Goal: Task Accomplishment & Management: Use online tool/utility

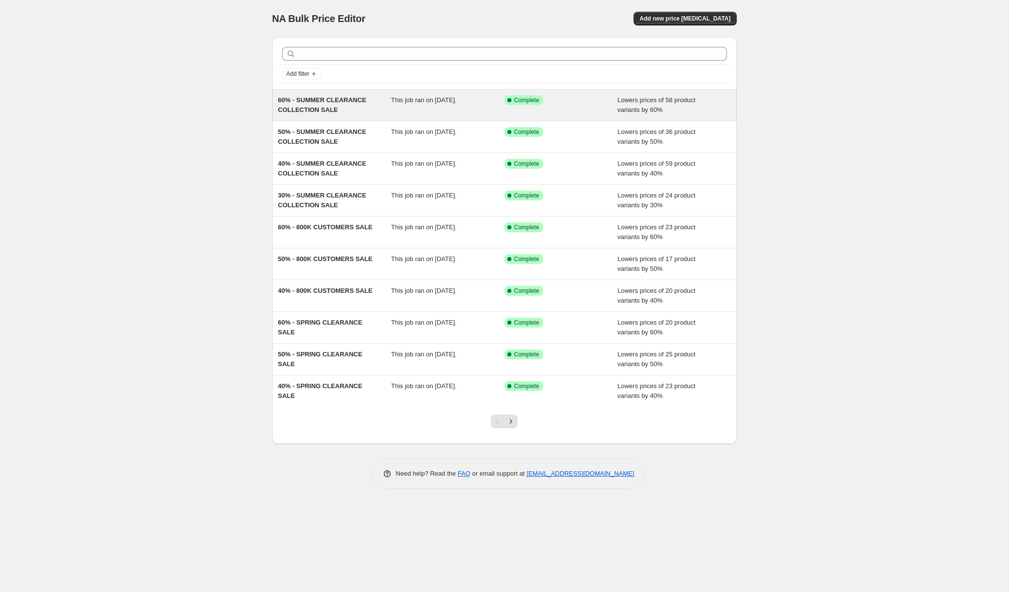
click at [310, 101] on span "60% - SUMMER CLEARANCE COLLECTION SALE" at bounding box center [322, 104] width 88 height 17
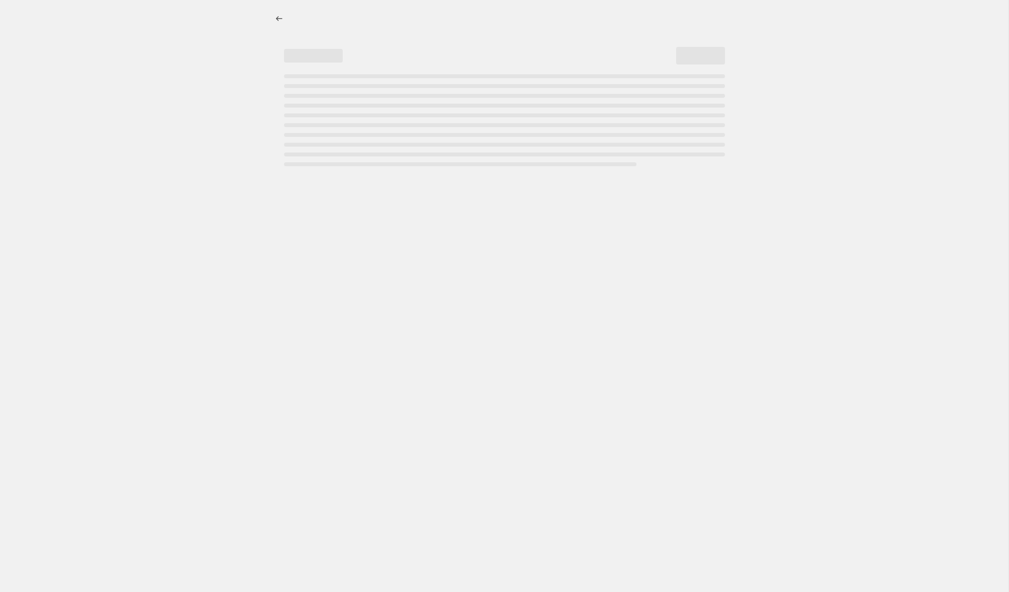
select select "percentage"
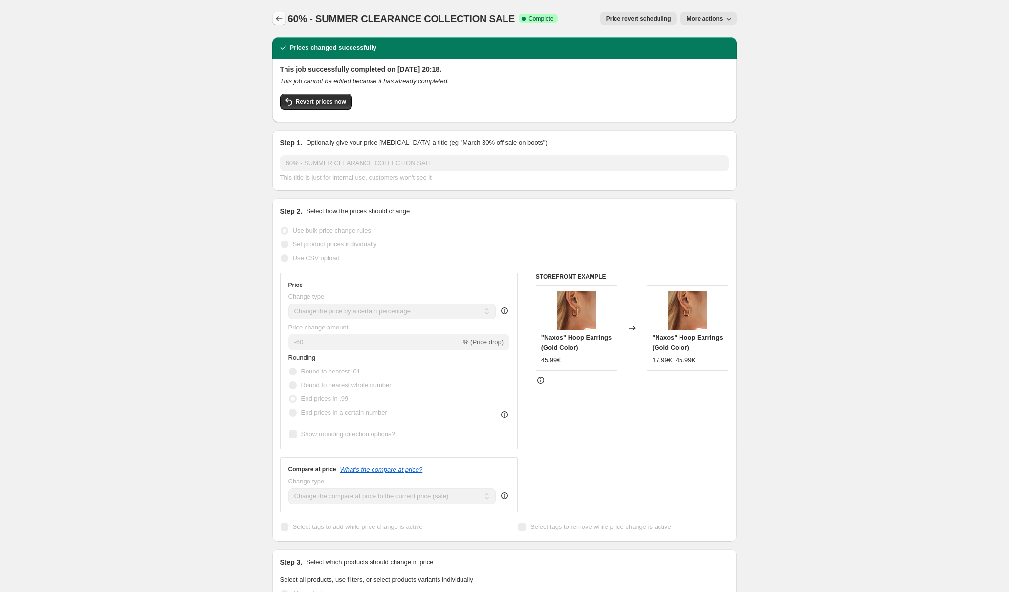
click at [282, 18] on icon "Price change jobs" at bounding box center [279, 19] width 10 height 10
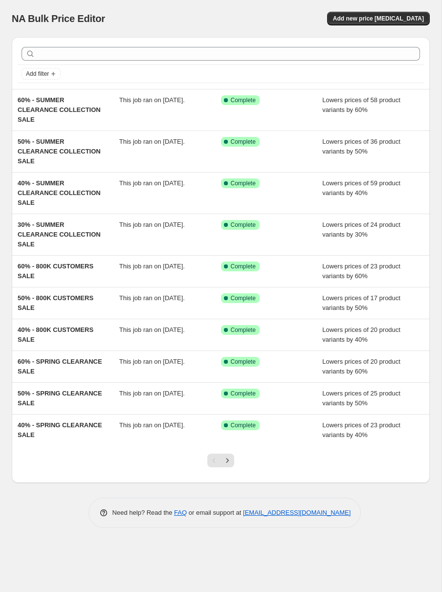
click at [263, 15] on div "Add new price [MEDICAL_DATA]" at bounding box center [325, 19] width 210 height 14
click at [365, 20] on span "Add new price [MEDICAL_DATA]" at bounding box center [378, 19] width 91 height 8
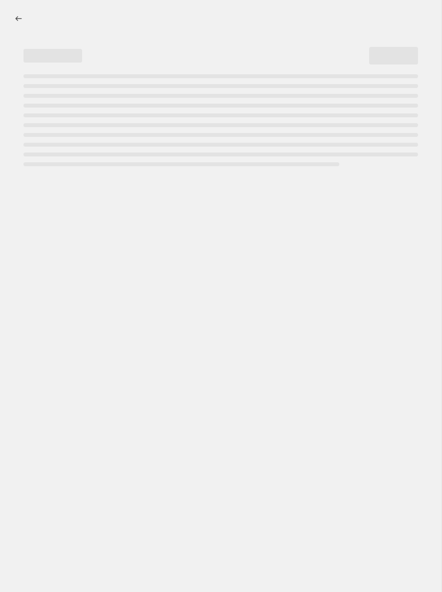
select select "percentage"
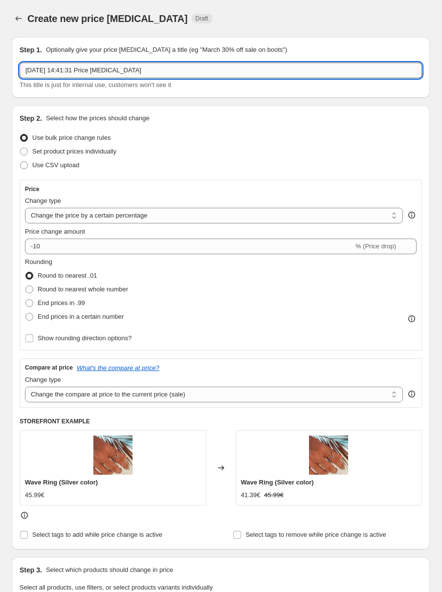
click at [98, 66] on input "5 Sept 2025, 14:41:31 Price change job" at bounding box center [221, 71] width 402 height 16
type input "5TH BIRTHDAY CELEBRATION & SALE - 50% OFF NECKLACES"
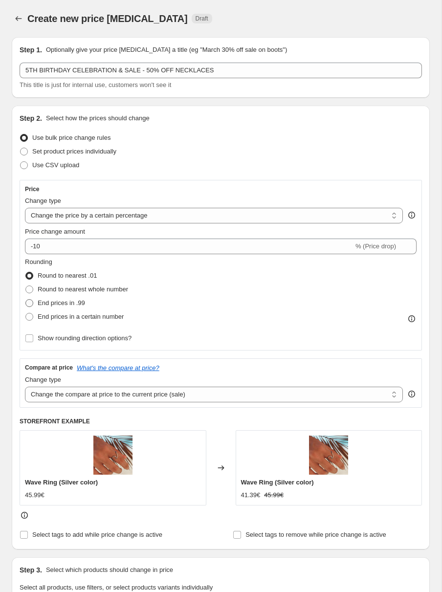
click at [44, 304] on span "End prices in .99" at bounding box center [61, 302] width 47 height 7
click at [26, 300] on input "End prices in .99" at bounding box center [25, 299] width 0 height 0
radio input "true"
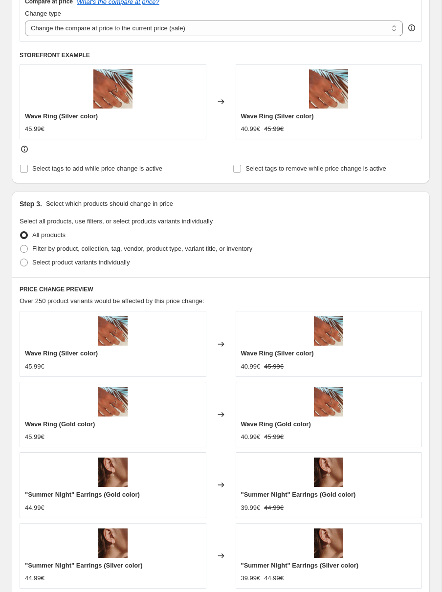
scroll to position [368, 0]
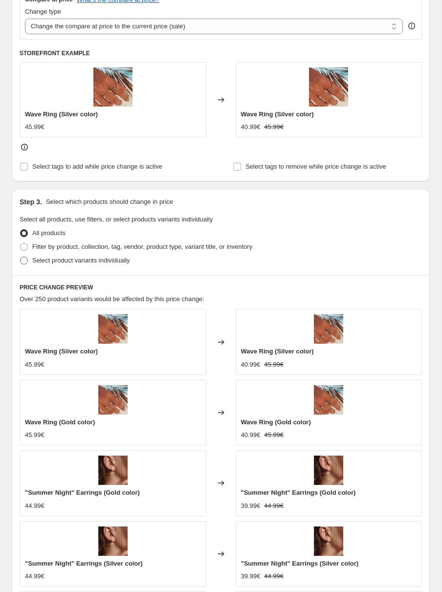
click at [81, 260] on span "Select product variants individually" at bounding box center [80, 260] width 97 height 7
click at [21, 257] on input "Select product variants individually" at bounding box center [20, 257] width 0 height 0
radio input "true"
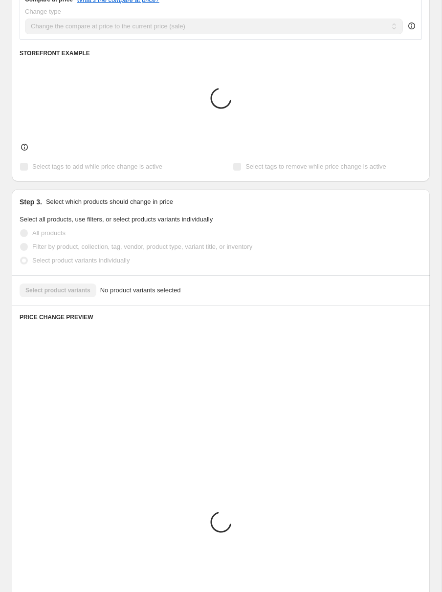
scroll to position [287, 0]
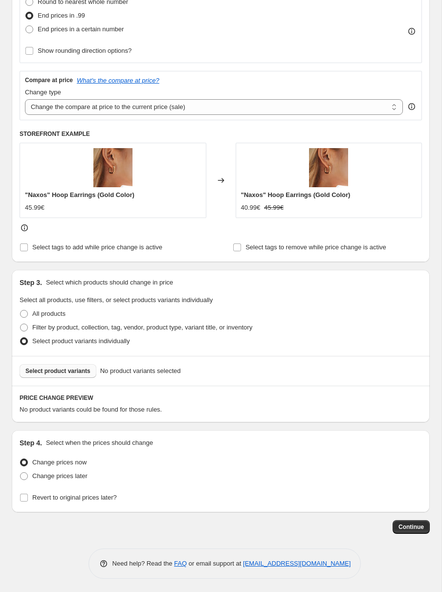
click at [56, 369] on span "Select product variants" at bounding box center [57, 371] width 65 height 8
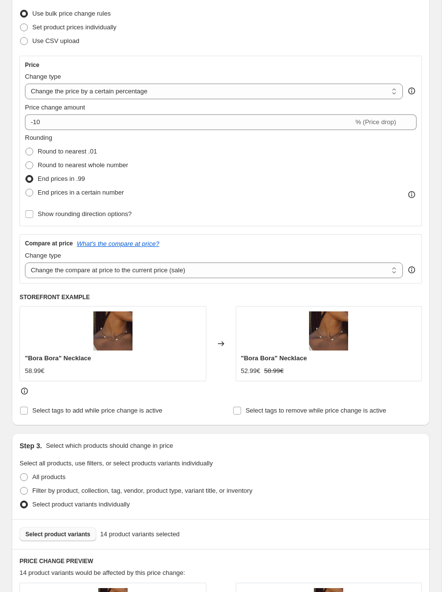
scroll to position [103, 0]
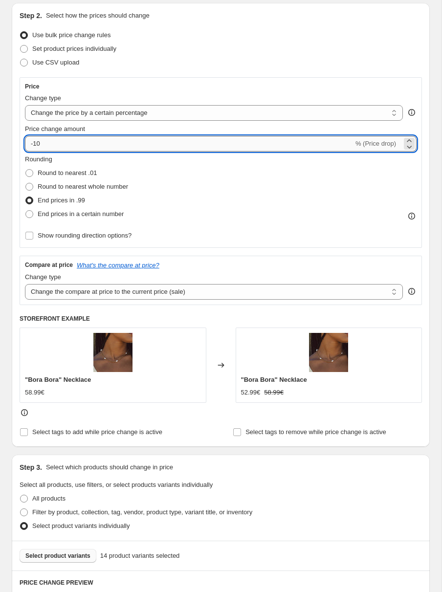
drag, startPoint x: 35, startPoint y: 143, endPoint x: 85, endPoint y: 143, distance: 49.4
click at [85, 143] on input "-10" at bounding box center [189, 144] width 329 height 16
type input "-1"
type input "-50"
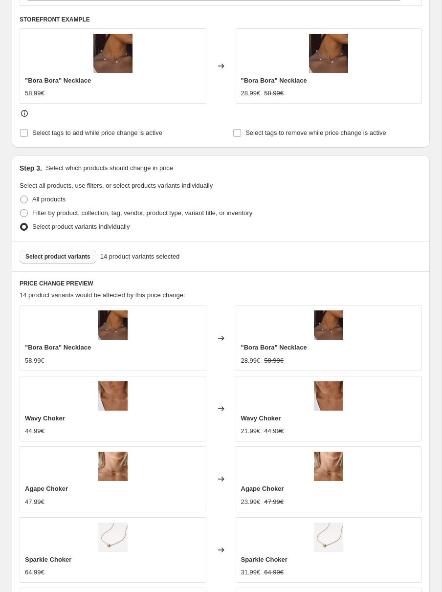
scroll to position [660, 0]
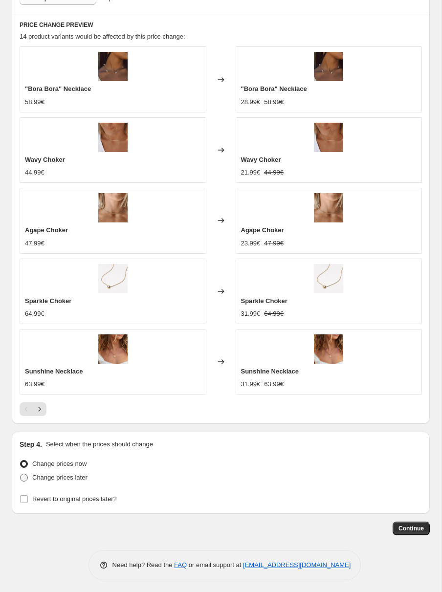
click at [82, 476] on span "Change prices later" at bounding box center [59, 477] width 55 height 7
click at [21, 474] on input "Change prices later" at bounding box center [20, 474] width 0 height 0
radio input "true"
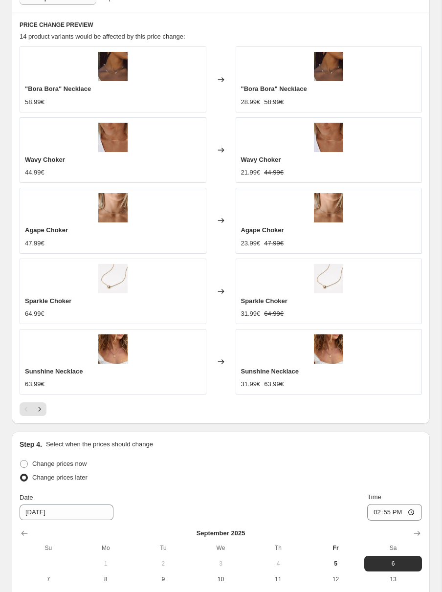
scroll to position [828, 0]
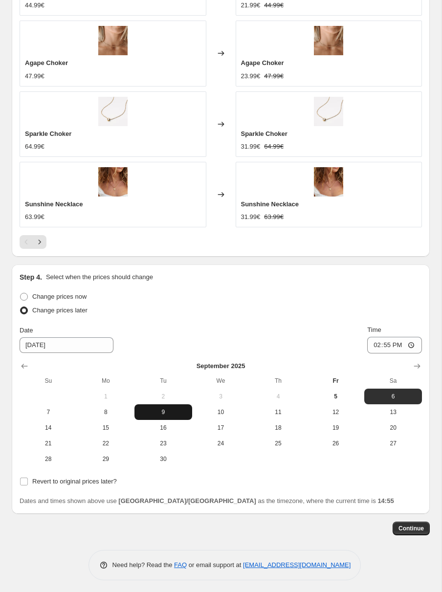
click at [147, 408] on span "9" at bounding box center [163, 412] width 50 height 8
type input "9/9/2025"
click at [381, 344] on input "14:55" at bounding box center [394, 345] width 55 height 17
type input "00:00"
click at [262, 319] on div "Change prices now Change prices later Date 9/9/2025 Time 00:00 September 2025 S…" at bounding box center [221, 378] width 402 height 177
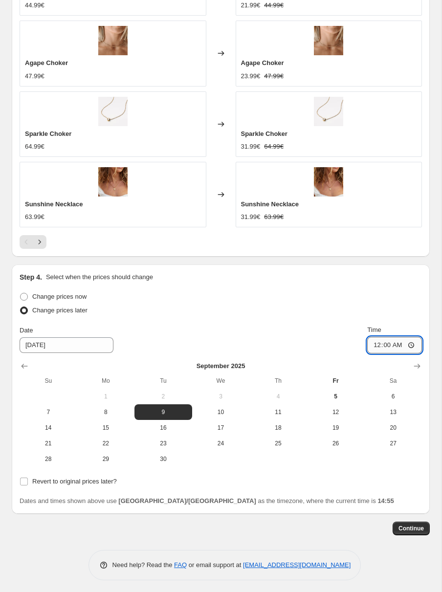
click at [383, 340] on input "00:00" at bounding box center [394, 345] width 55 height 17
click at [322, 341] on div "Date 9/9/2025 Time 00:00" at bounding box center [221, 339] width 402 height 28
click at [418, 525] on span "Continue" at bounding box center [410, 529] width 25 height 8
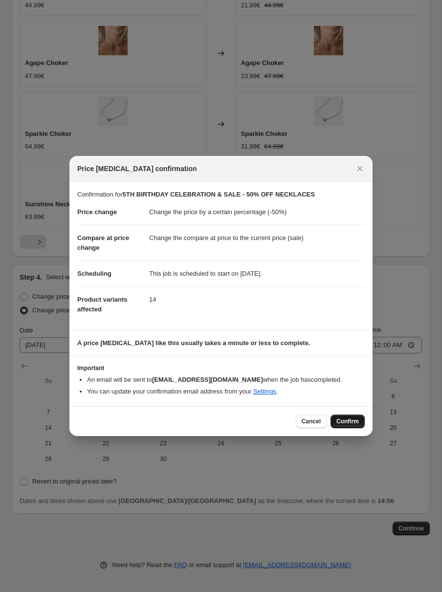
click at [359, 419] on button "Confirm" at bounding box center [347, 422] width 34 height 14
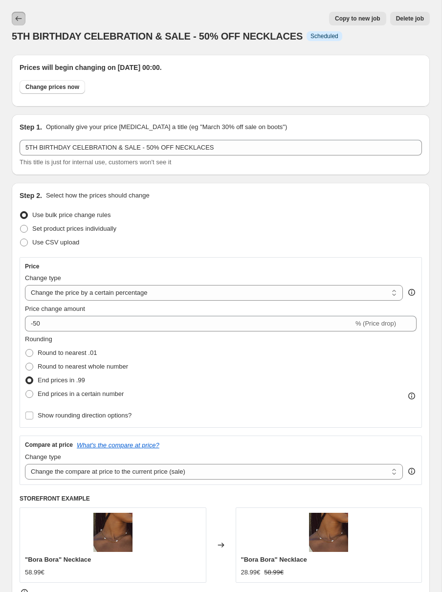
click at [16, 21] on icon "Price change jobs" at bounding box center [19, 19] width 10 height 10
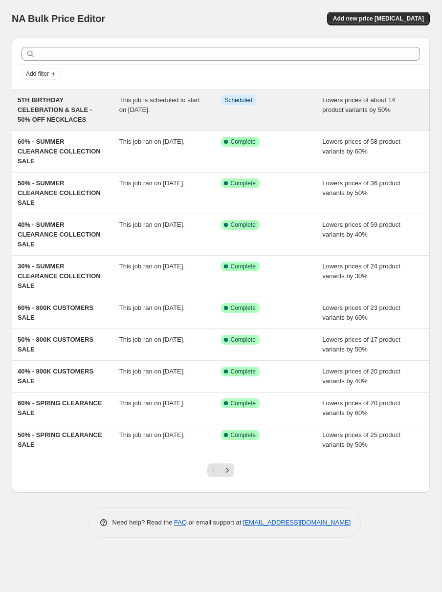
click at [75, 113] on span "5TH BIRTHDAY CELEBRATION & SALE - 50% OFF NECKLACES" at bounding box center [55, 109] width 74 height 27
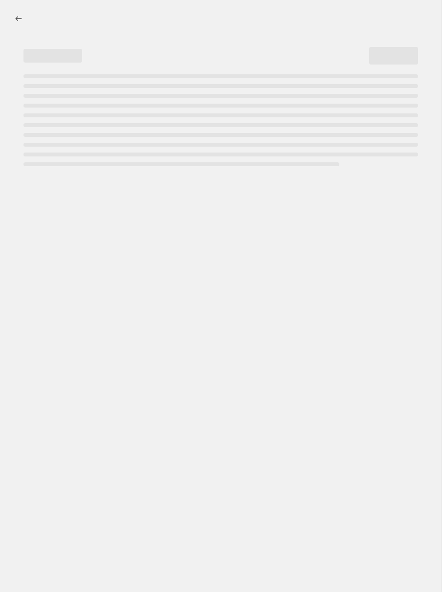
select select "percentage"
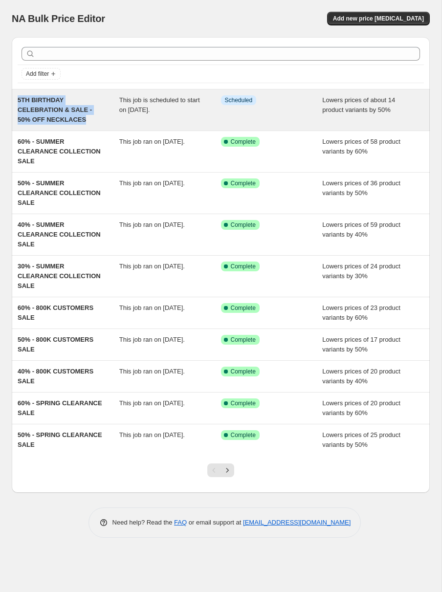
drag, startPoint x: 87, startPoint y: 117, endPoint x: 18, endPoint y: 101, distance: 70.8
click at [18, 101] on div "5TH BIRTHDAY CELEBRATION & SALE - 50% OFF NECKLACES" at bounding box center [69, 109] width 102 height 29
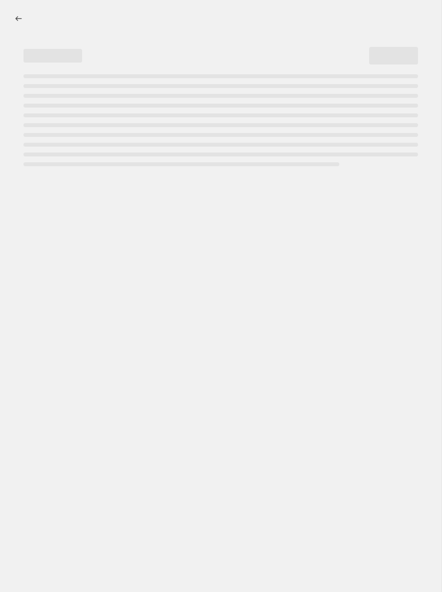
select select "percentage"
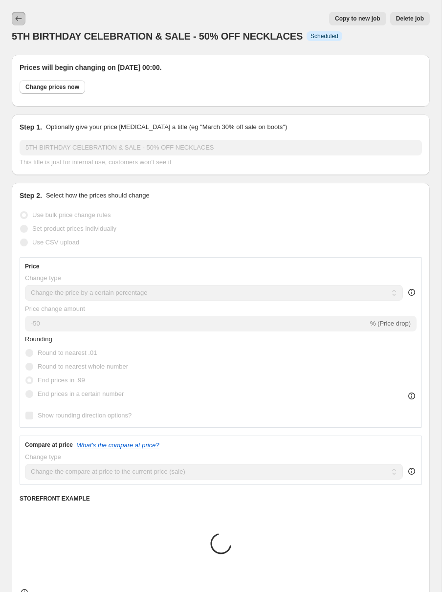
click at [19, 18] on icon "Price change jobs" at bounding box center [19, 19] width 10 height 10
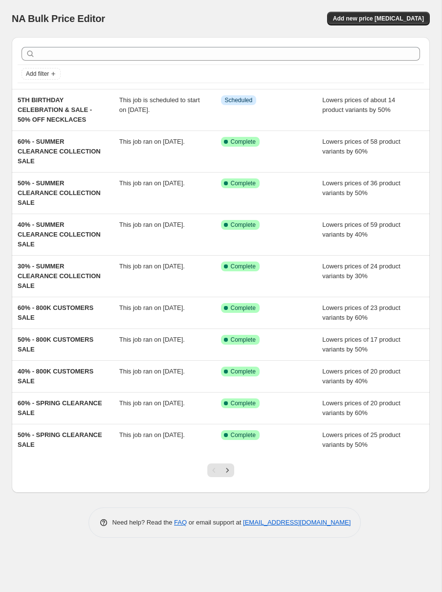
click at [378, 27] on div "NA Bulk Price Editor. This page is ready NA Bulk Price Editor Add new price cha…" at bounding box center [221, 18] width 418 height 37
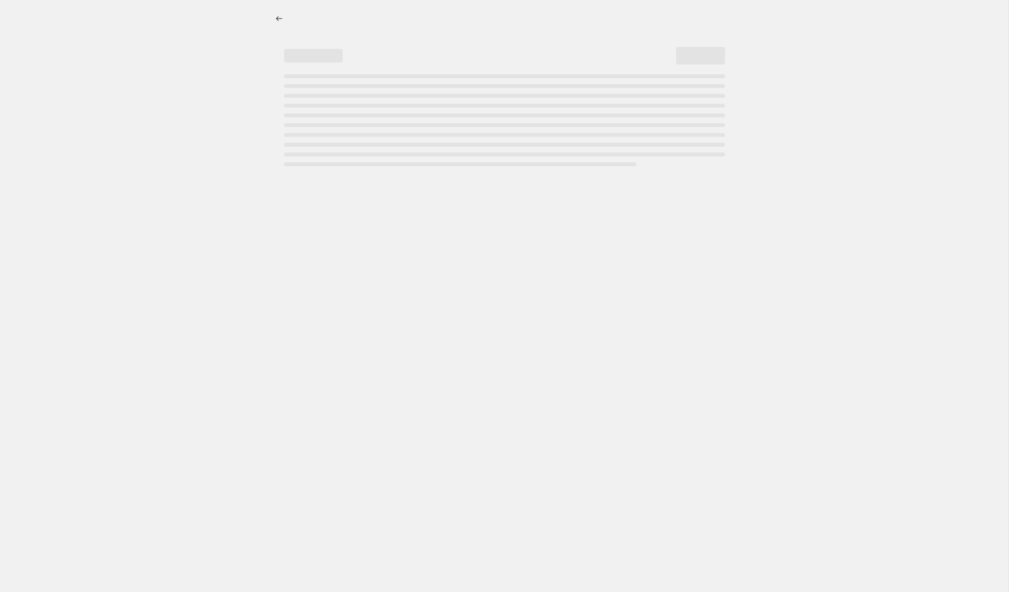
select select "percentage"
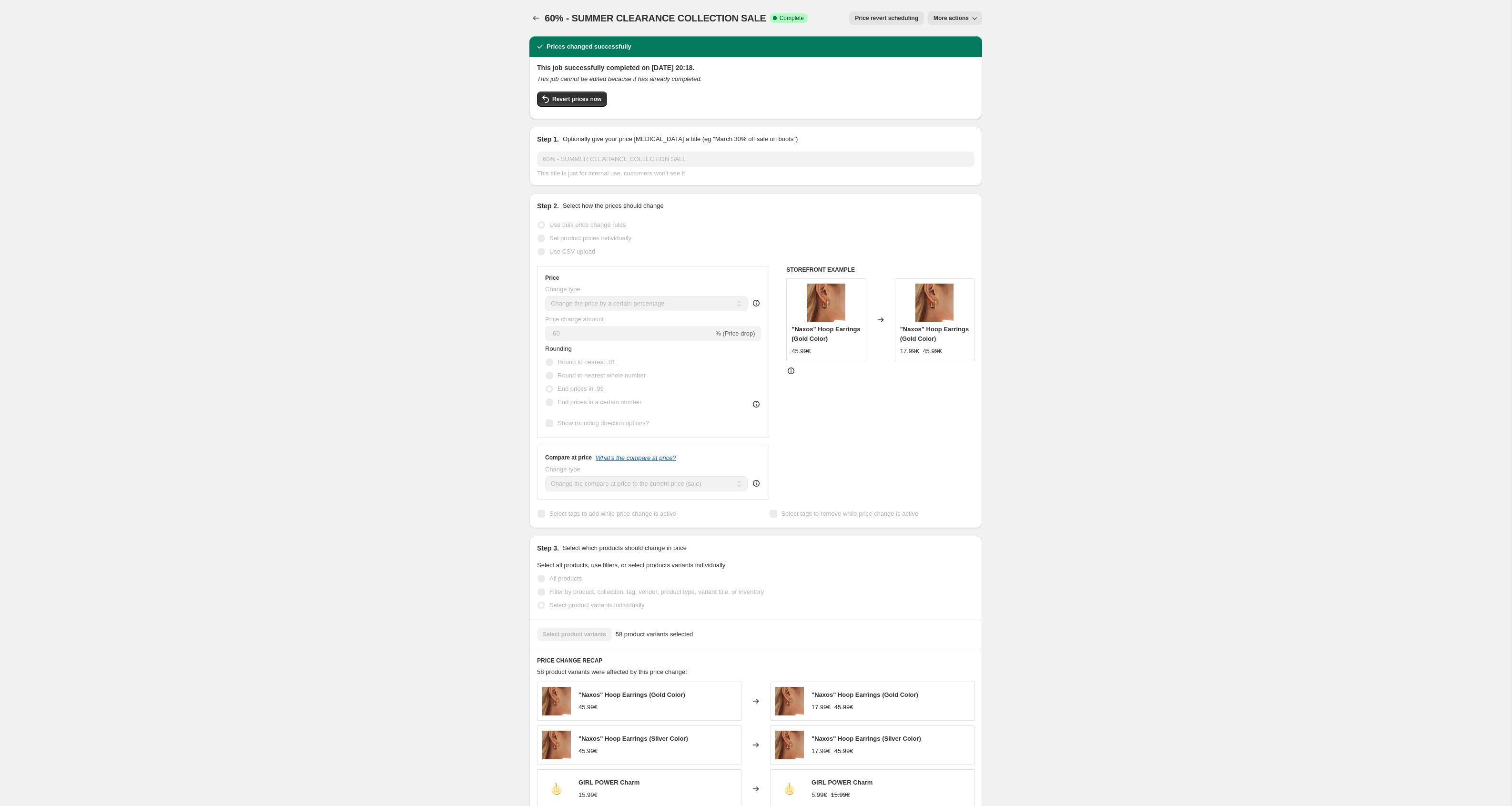
scroll to position [243, 0]
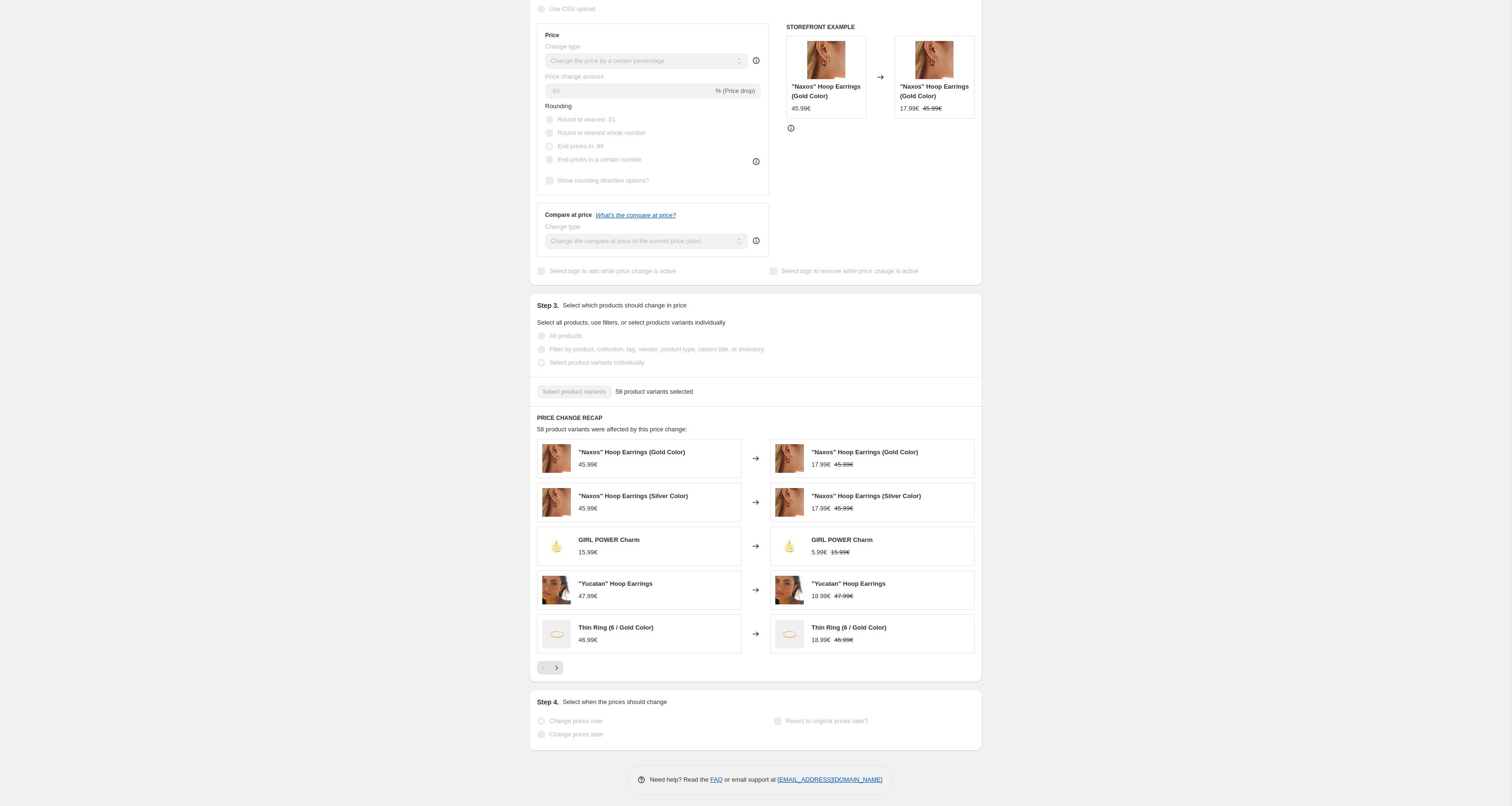
click at [461, 577] on div "60% - SUMMER CLEARANCE COLLECTION SALE. This page is ready 60% - SUMMER CLEARAN…" at bounding box center [756, 283] width 1512 height 1051
click at [300, 266] on div "60% - SUMMER CLEARANCE COLLECTION SALE. This page is ready 60% - SUMMER CLEARAN…" at bounding box center [756, 283] width 1512 height 1051
